Goal: Information Seeking & Learning: Learn about a topic

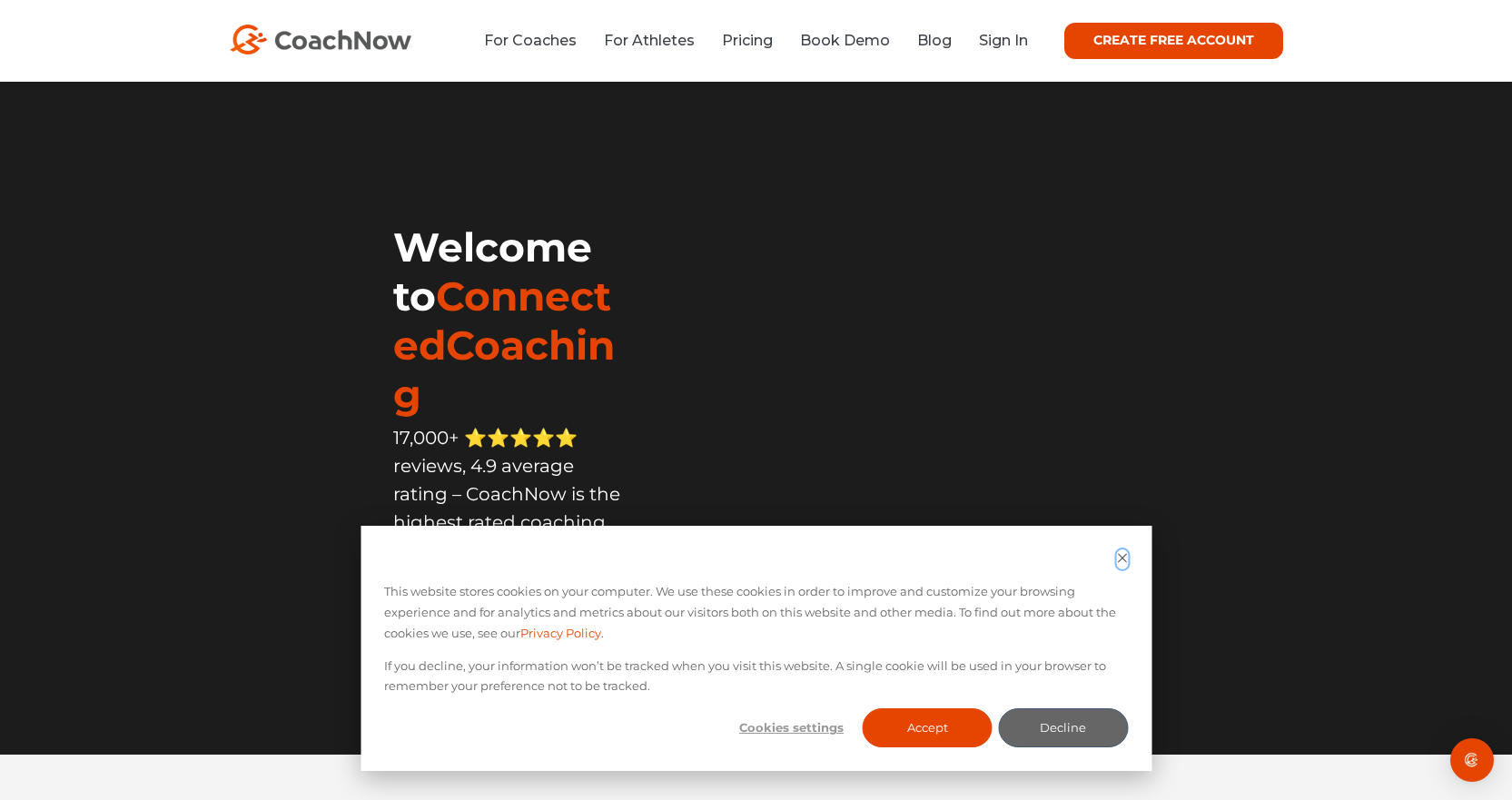
click at [1120, 552] on icon "Dismiss cookie banner" at bounding box center [1122, 558] width 12 height 12
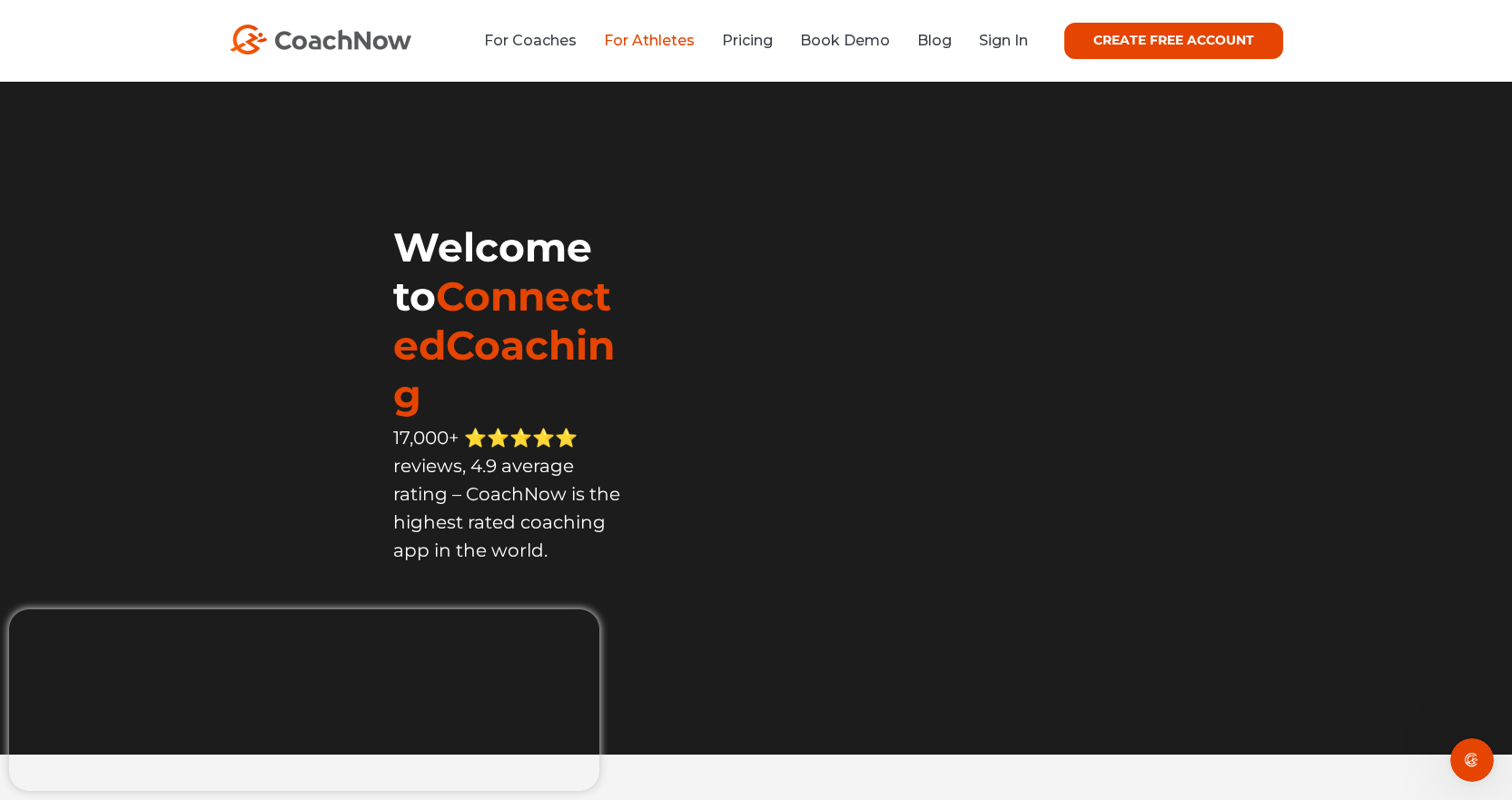
click at [638, 40] on link "For Athletes" at bounding box center [649, 40] width 91 height 17
click at [396, 427] on span "17,000+ ⭐️⭐️⭐️⭐️⭐️ reviews, 4.9 average rating – CoachNow is the highest rated …" at bounding box center [508, 494] width 223 height 134
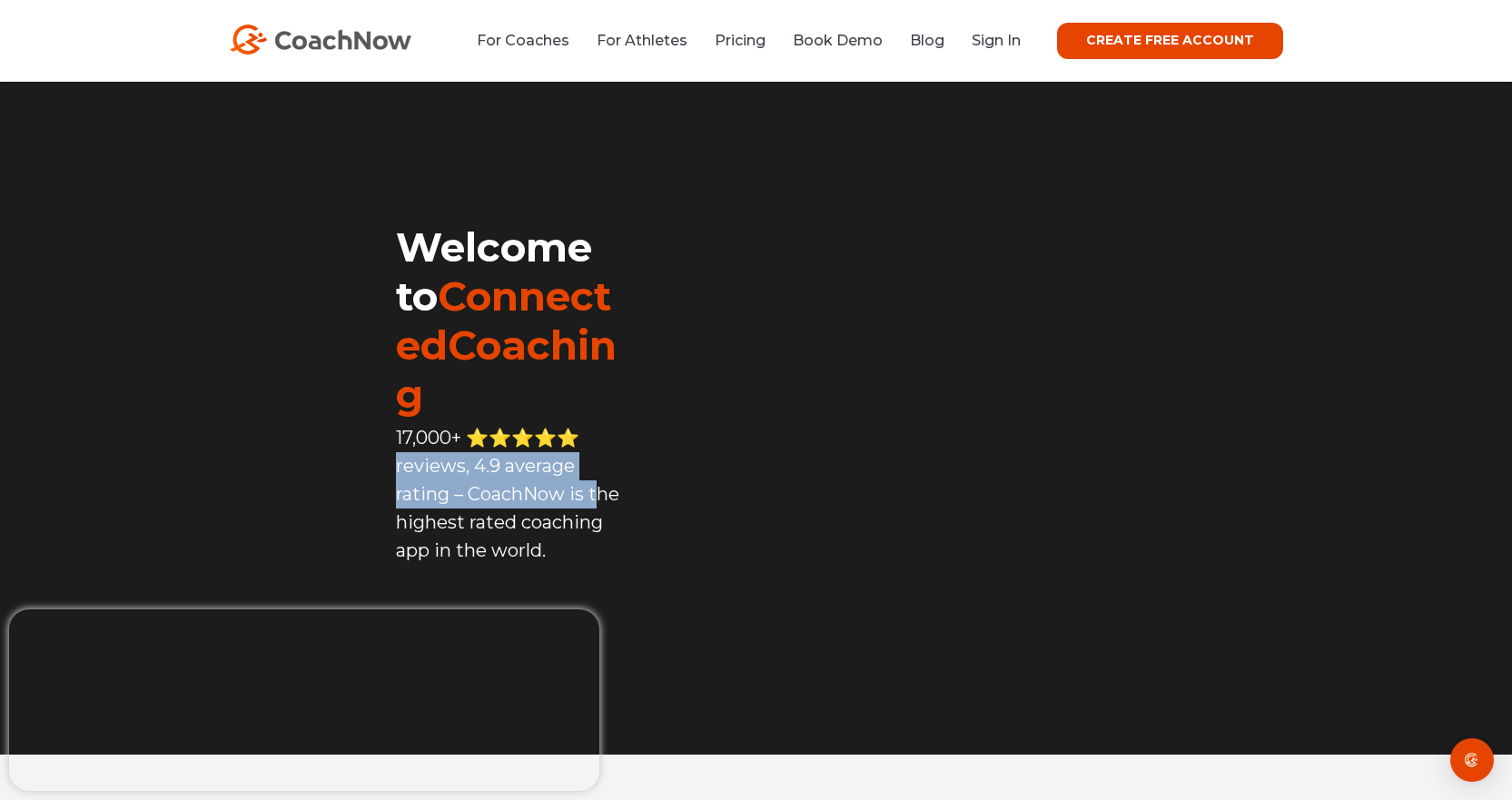
drag, startPoint x: 493, startPoint y: 412, endPoint x: 586, endPoint y: 444, distance: 98.4
click at [586, 444] on span "17,000+ ⭐️⭐️⭐️⭐️⭐️ reviews, 4.9 average rating – CoachNow is the highest rated …" at bounding box center [508, 494] width 223 height 134
click at [502, 479] on p "17,000+ ⭐️⭐️⭐️⭐️⭐️ reviews, 4.9 average rating – CoachNow is the highest rated …" at bounding box center [511, 494] width 230 height 140
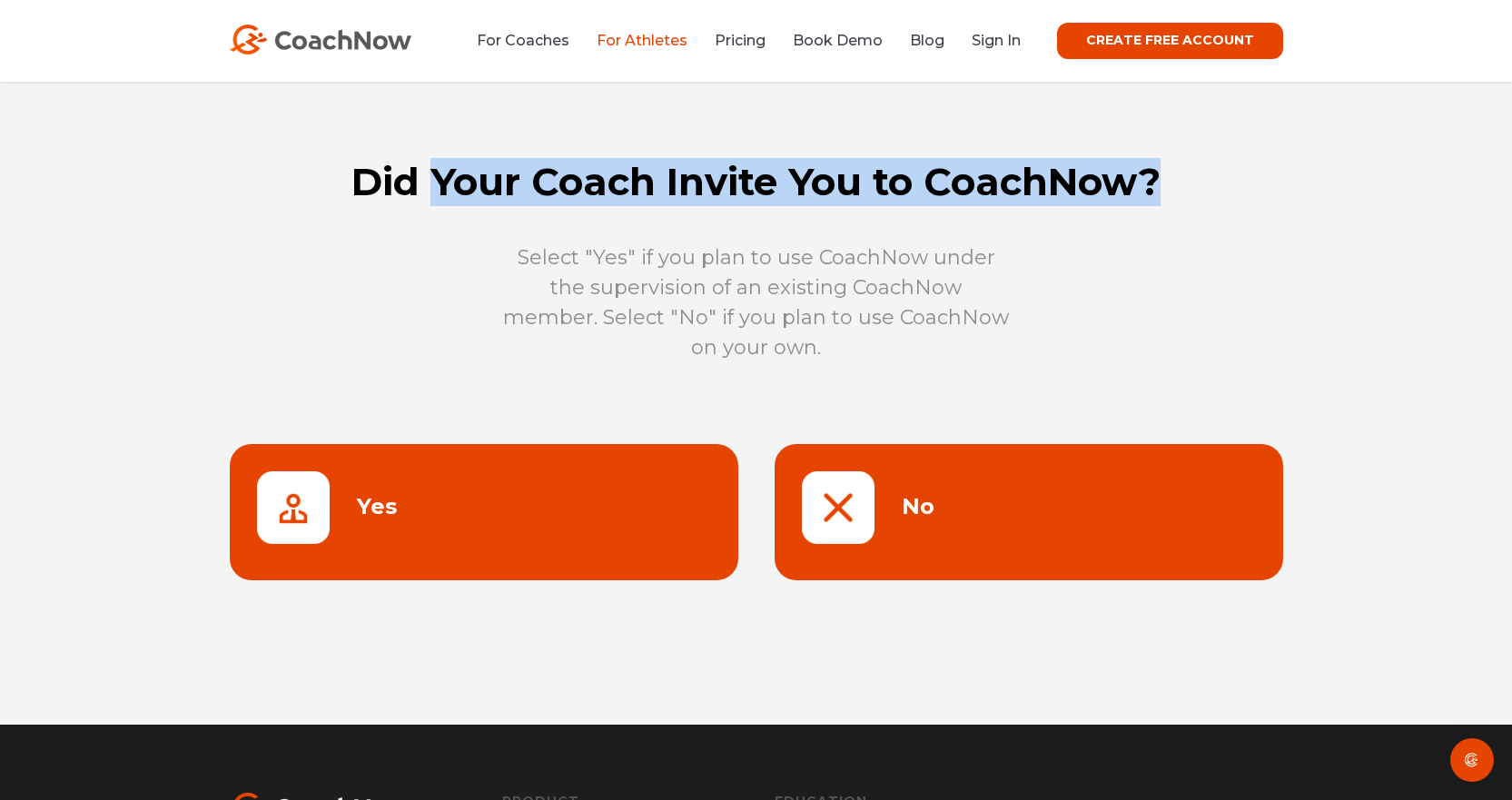
drag, startPoint x: 439, startPoint y: 181, endPoint x: 1189, endPoint y: 177, distance: 750.0
click at [1189, 177] on h1 "Did Your Coach Invite You to CoachNow?" at bounding box center [756, 182] width 1089 height 47
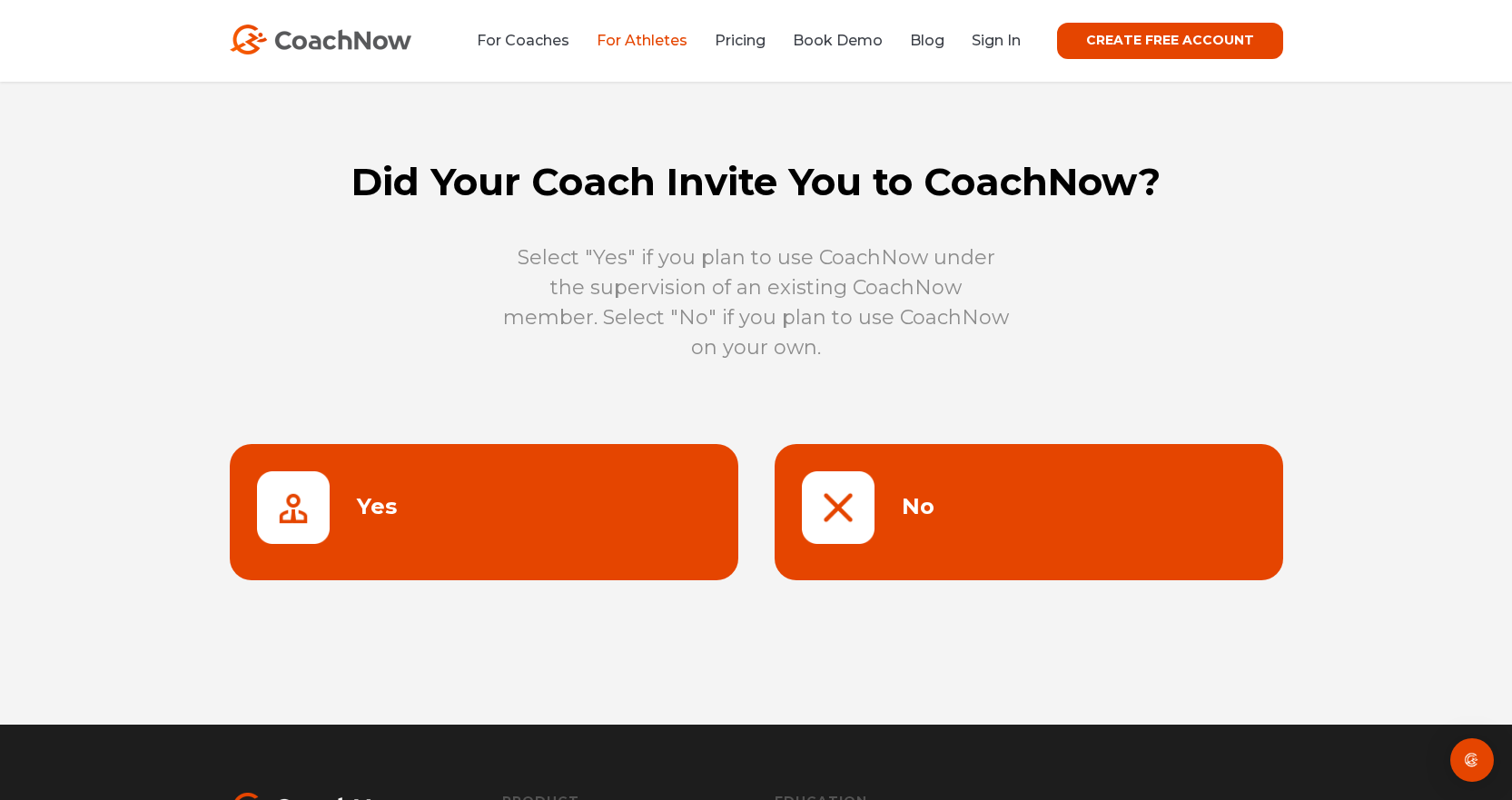
click at [944, 335] on p "Select "Yes" if you plan to use CoachNow under the supervision of an existing C…" at bounding box center [756, 302] width 509 height 119
click at [891, 523] on link at bounding box center [1028, 511] width 509 height 136
